Goal: Find specific page/section: Find specific page/section

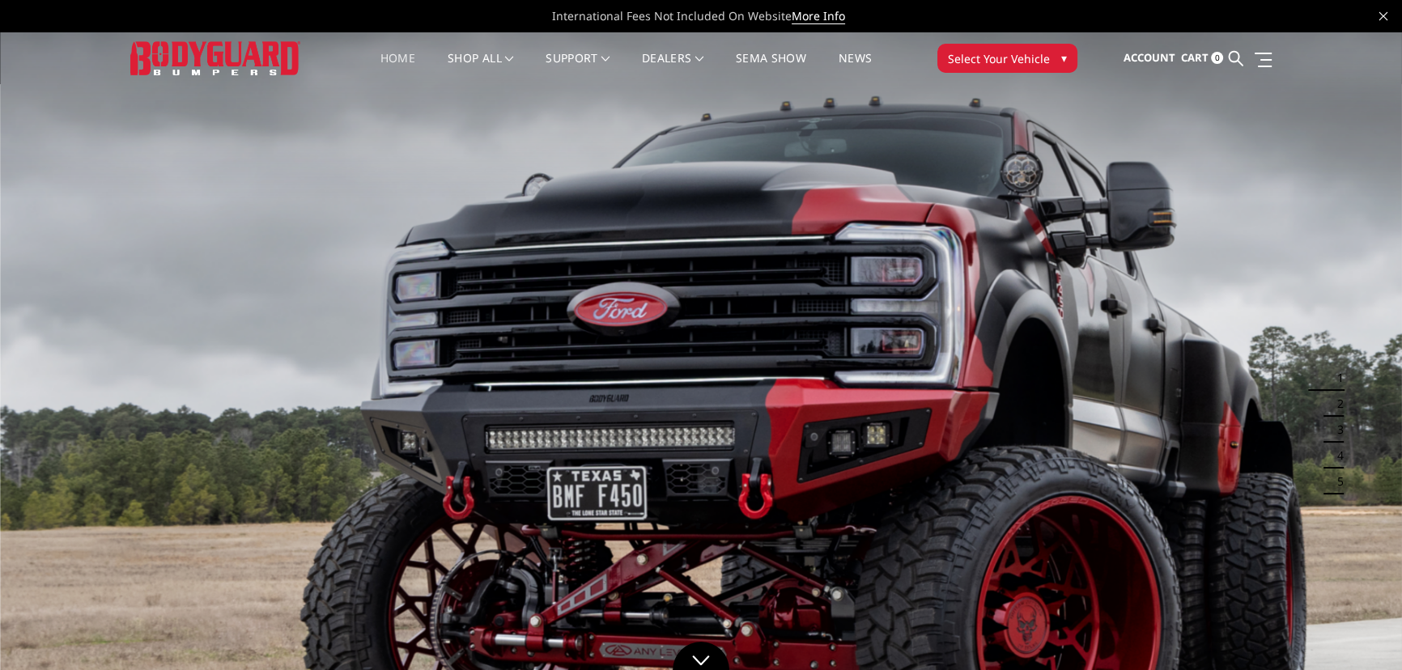
click at [994, 57] on span "Select Your Vehicle" at bounding box center [999, 58] width 102 height 17
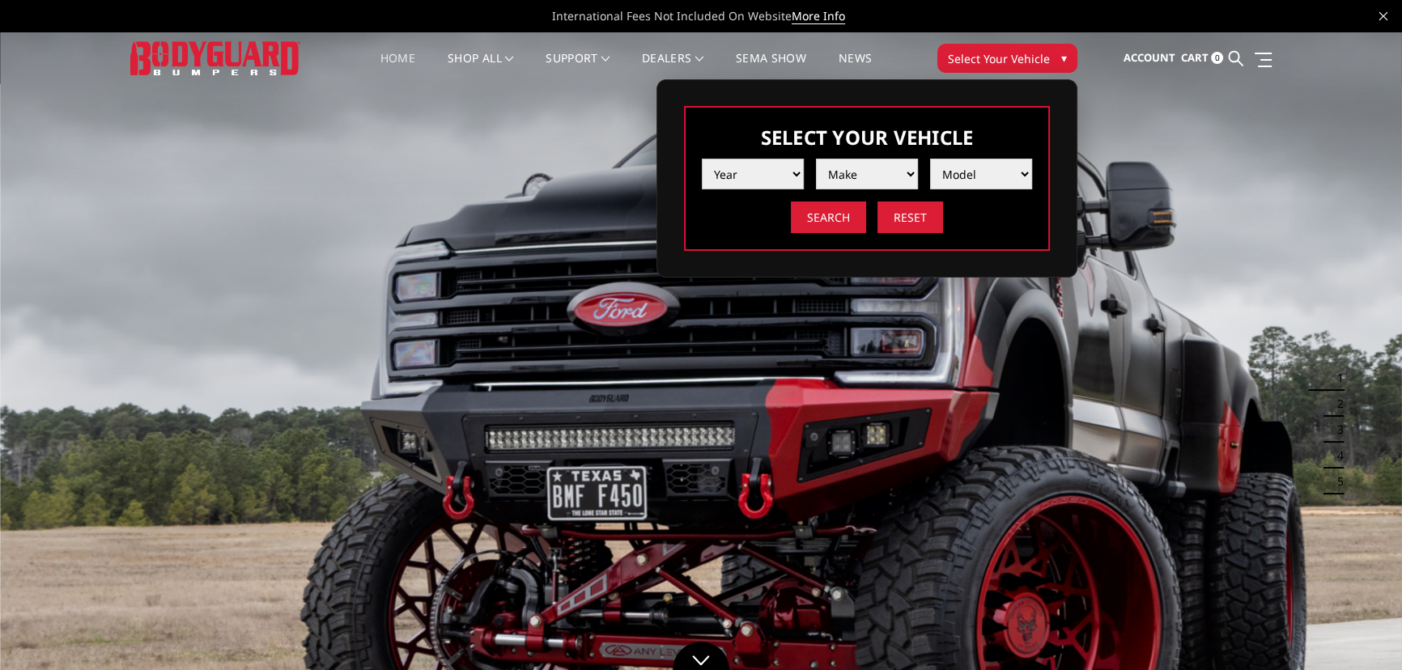
click at [767, 169] on select "Year [DATE] 2024 2023 2022 2021 2020 2019 2018 2017 2016 2015 2014 2013 2012 20…" at bounding box center [753, 174] width 102 height 31
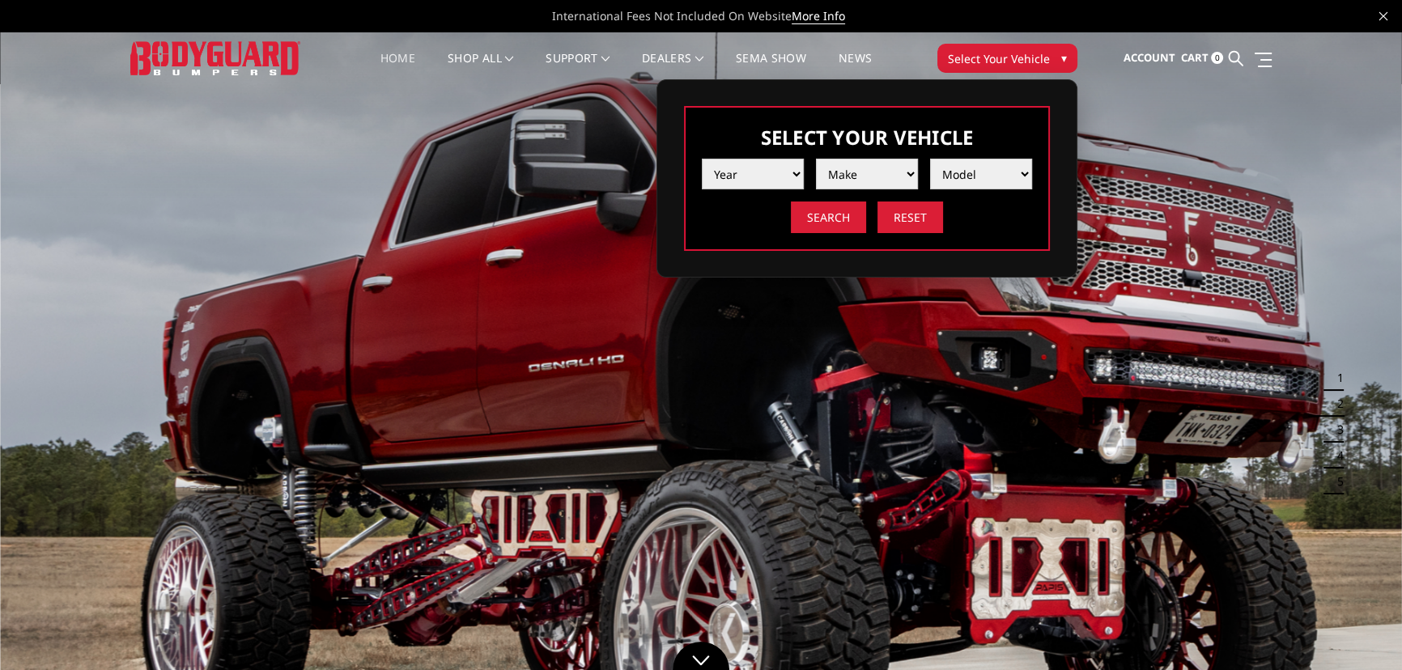
select select "yr_2017"
click at [702, 159] on select "Year [DATE] 2024 2023 2022 2021 2020 2019 2018 2017 2016 2015 2014 2013 2012 20…" at bounding box center [753, 174] width 102 height 31
click at [824, 170] on select "Make Chevrolet Ford GMC Nissan Ram Toyota" at bounding box center [867, 174] width 102 height 31
select select "mk_gmc"
click at [816, 159] on select "Make Chevrolet Ford GMC Nissan Ram Toyota" at bounding box center [867, 174] width 102 height 31
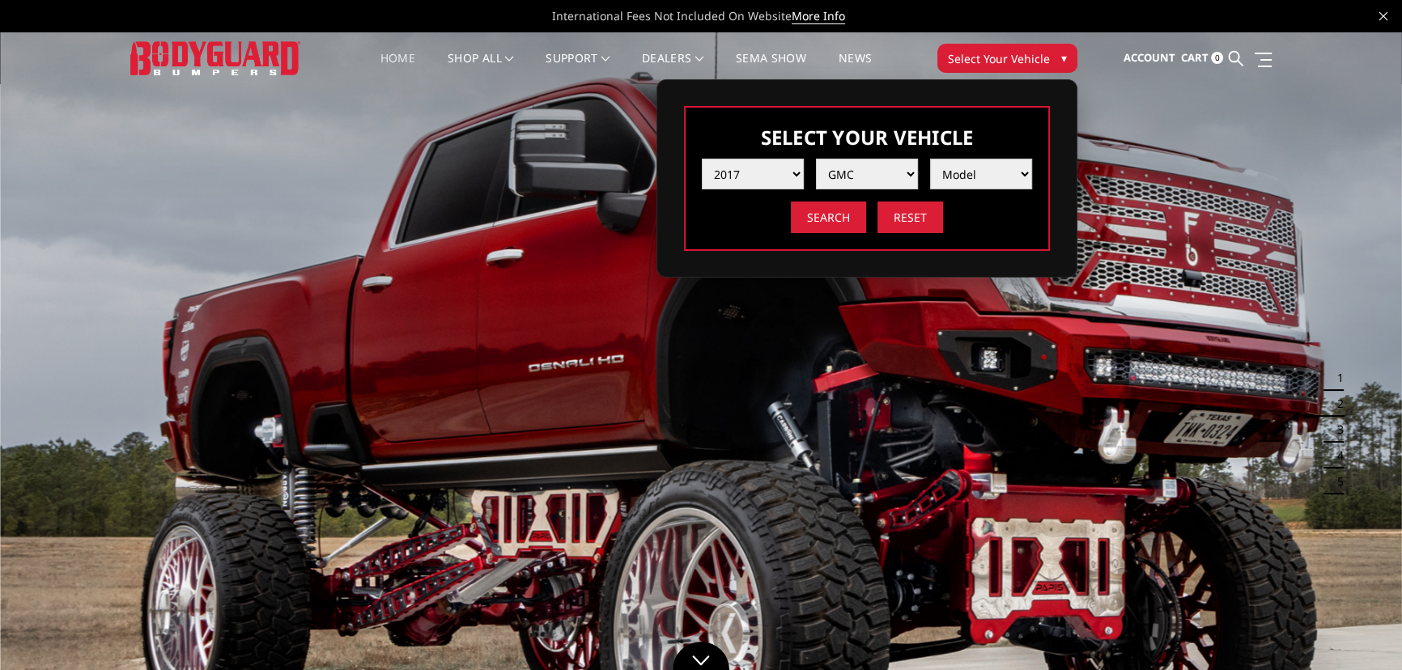
click at [972, 177] on select "Model Canyon Sierra 1500 Sierra 2500 / 3500 Yukon 1500" at bounding box center [981, 174] width 102 height 31
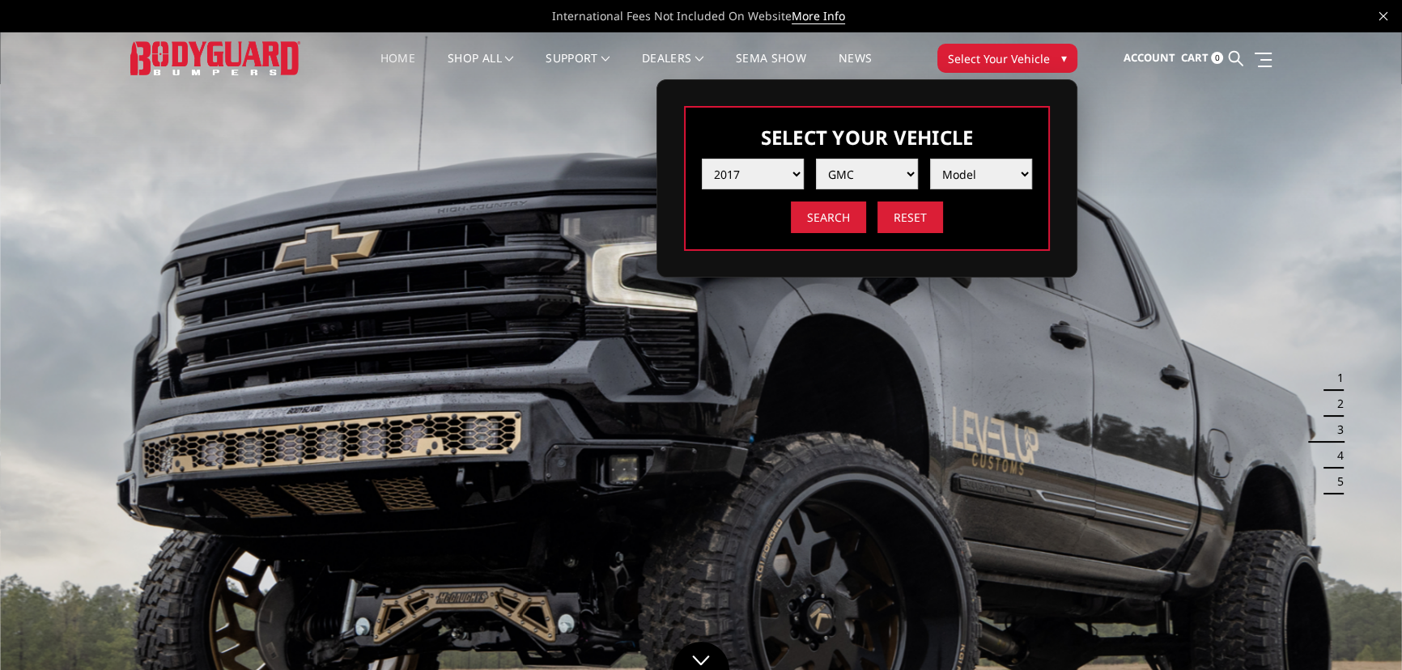
select select "md_sierra-1500"
click at [930, 159] on select "Model Canyon Sierra 1500 Sierra 2500 / 3500 Yukon 1500" at bounding box center [981, 174] width 102 height 31
click at [841, 222] on input "Search" at bounding box center [828, 218] width 75 height 32
